Goal: Task Accomplishment & Management: Manage account settings

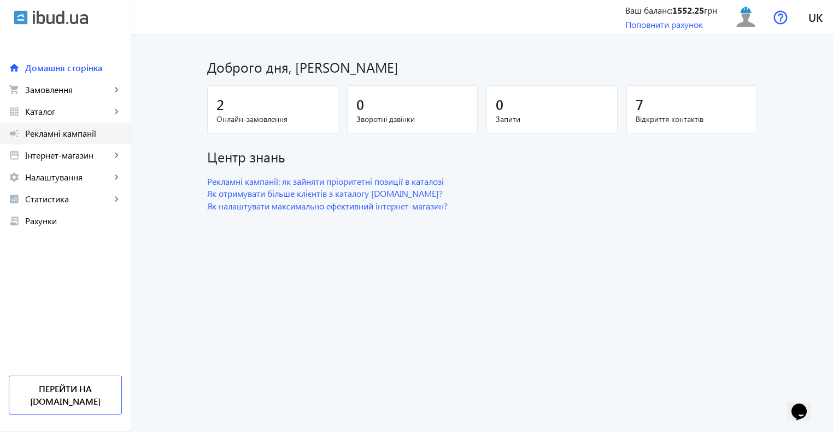
click at [70, 134] on span "Рекламні кампанії" at bounding box center [73, 133] width 97 height 11
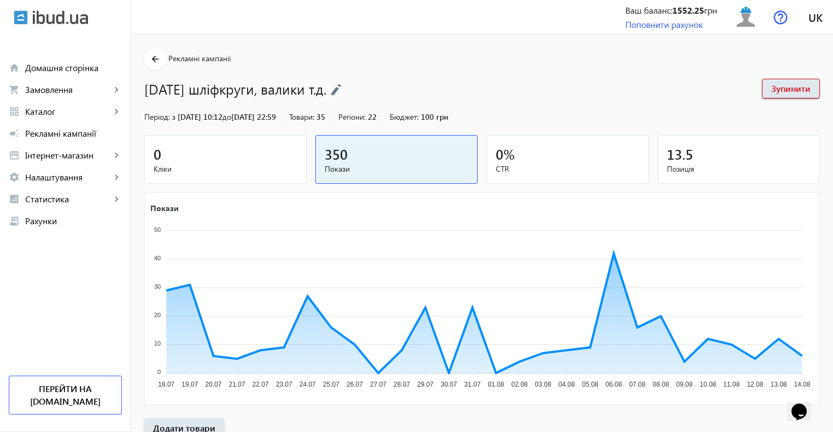
click at [190, 149] on div "0" at bounding box center [226, 153] width 144 height 19
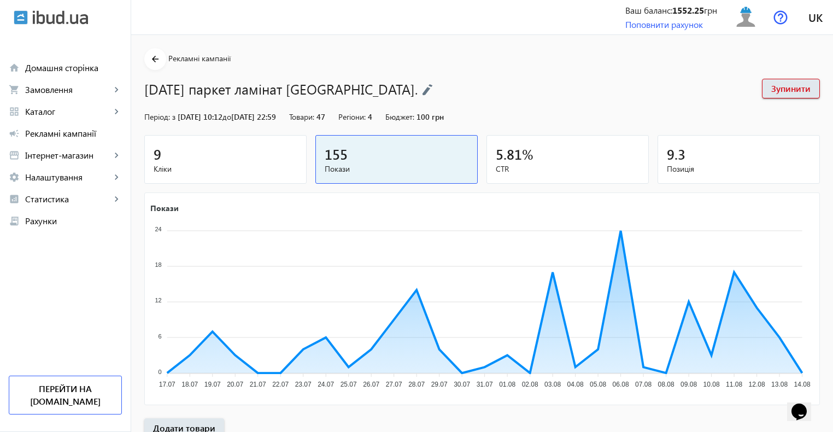
click at [185, 159] on div "9" at bounding box center [226, 153] width 144 height 19
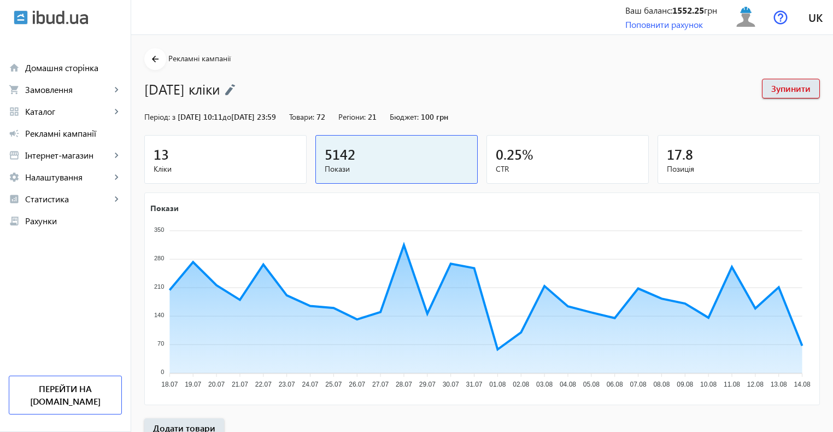
click at [225, 169] on span "Кліки" at bounding box center [226, 168] width 144 height 11
